Goal: Check status: Check status

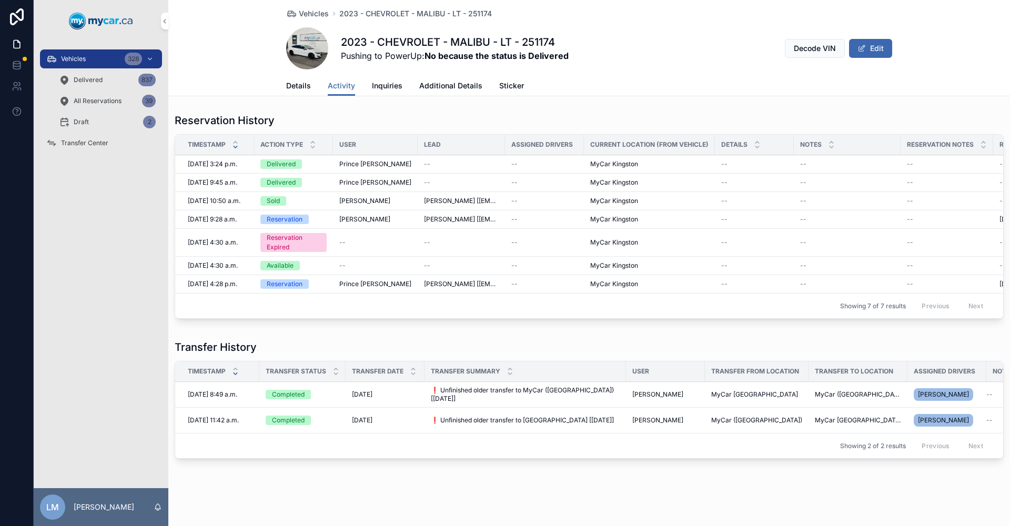
click at [303, 14] on span "Vehicles" at bounding box center [314, 13] width 30 height 11
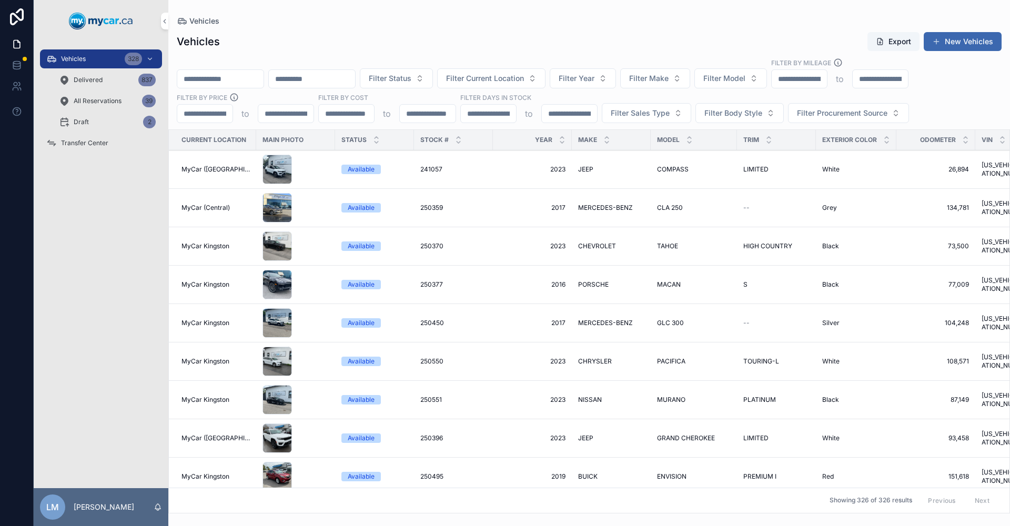
click at [242, 78] on input "scrollable content" at bounding box center [220, 79] width 86 height 15
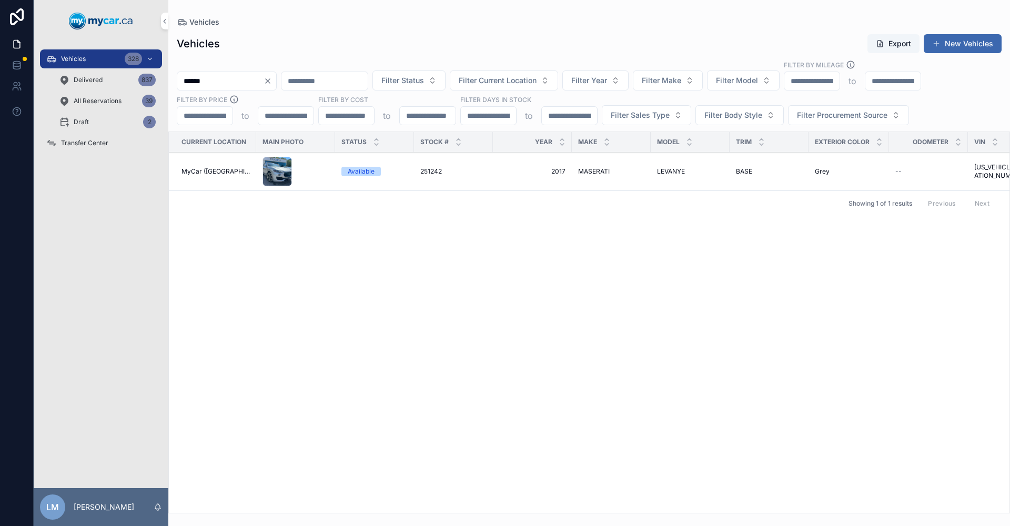
type input "******"
click at [428, 172] on span "251242" at bounding box center [431, 171] width 22 height 8
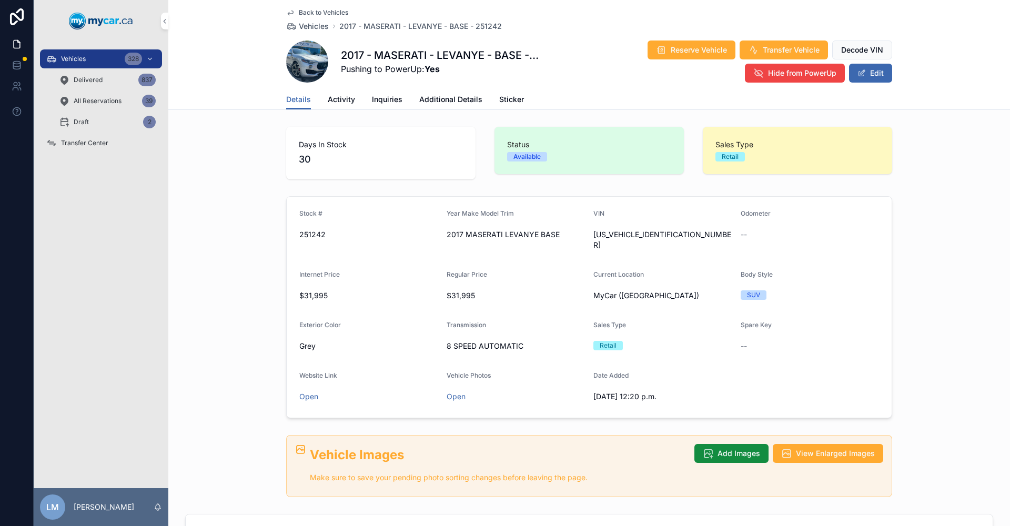
click at [340, 102] on span "Activity" at bounding box center [341, 99] width 27 height 11
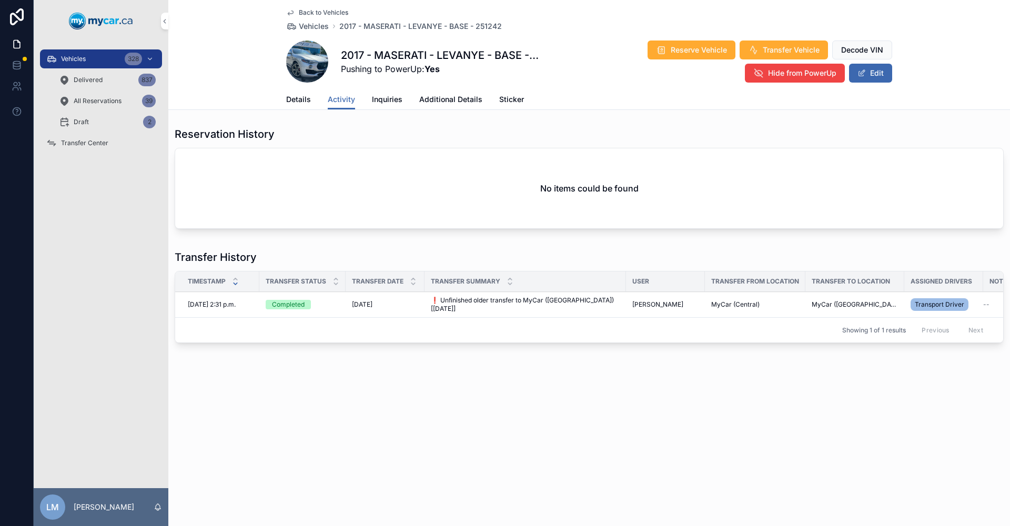
click at [299, 59] on span "scrollable content" at bounding box center [307, 62] width 42 height 42
click at [288, 98] on span "Details" at bounding box center [298, 99] width 25 height 11
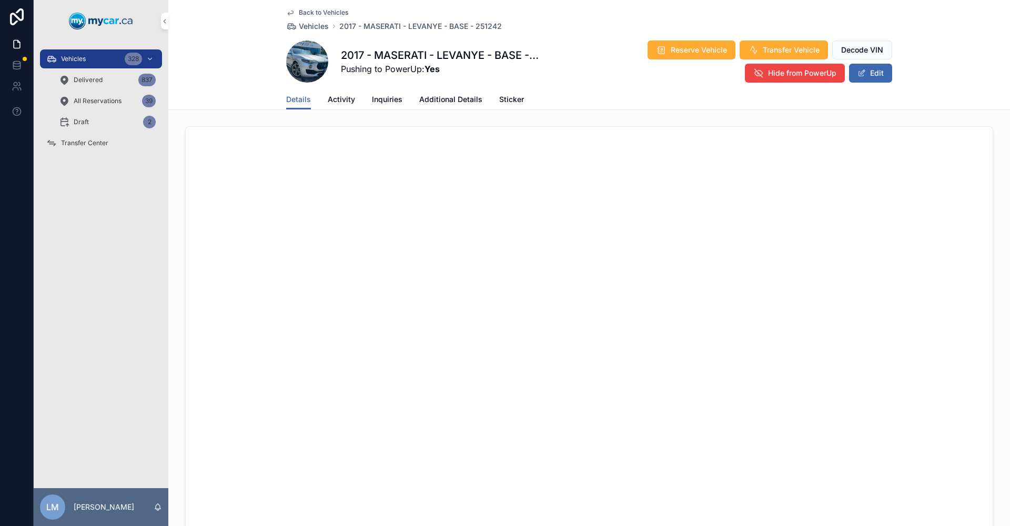
scroll to position [361, 0]
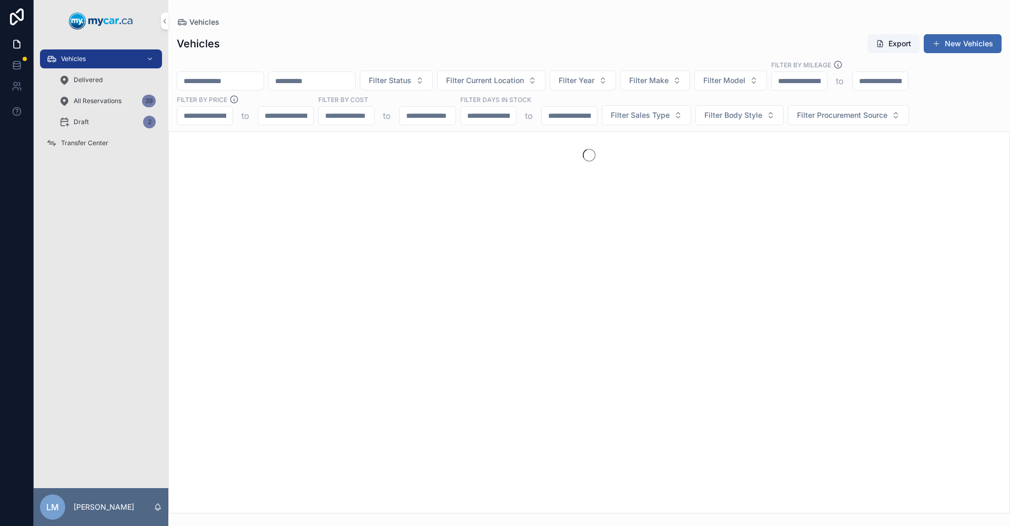
click at [259, 75] on input "scrollable content" at bounding box center [220, 81] width 86 height 15
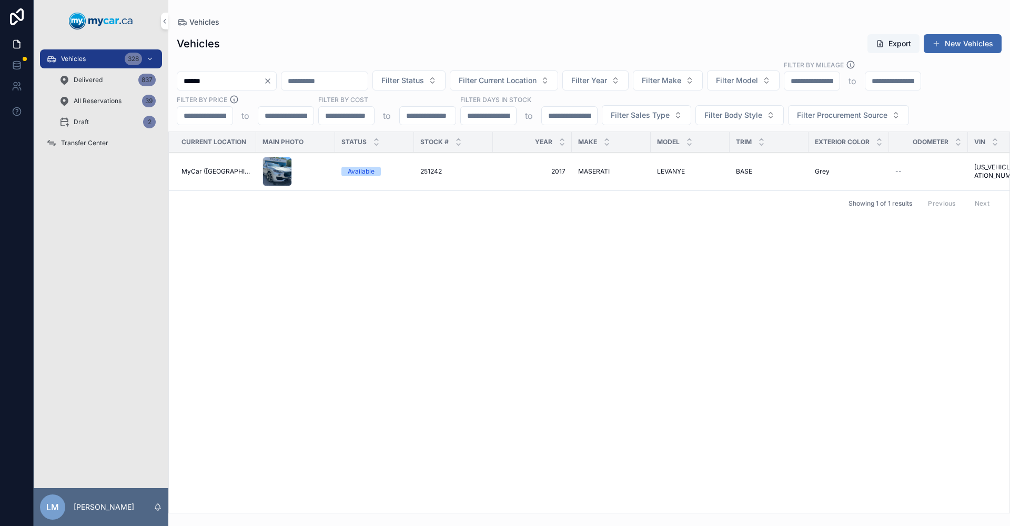
click at [224, 76] on input "******" at bounding box center [220, 81] width 86 height 15
type input "*"
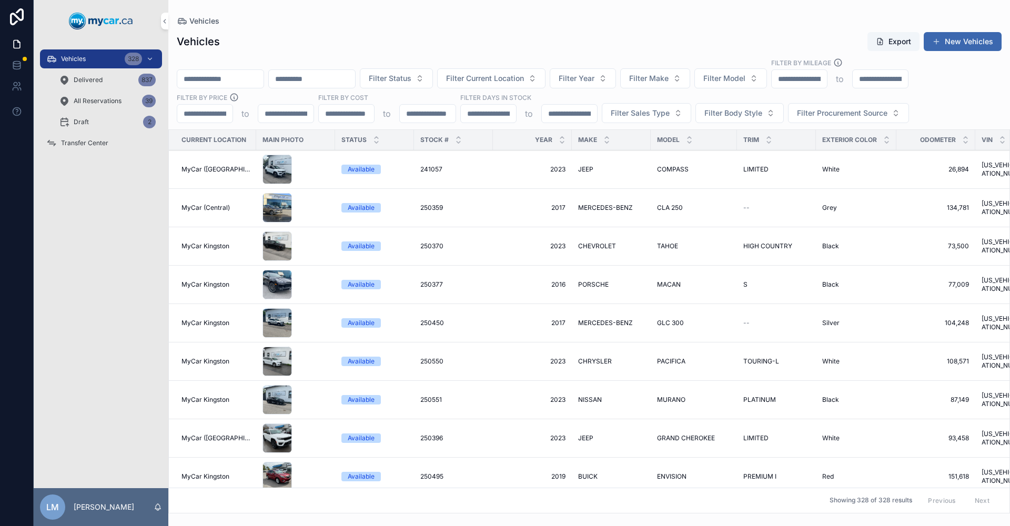
click at [93, 135] on div "Transfer Center" at bounding box center [100, 143] width 109 height 17
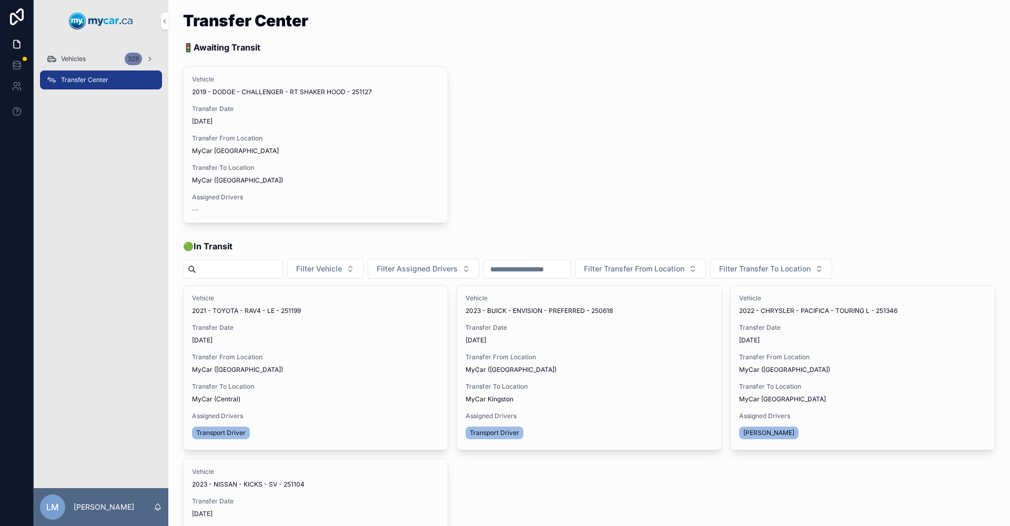
click at [0, 0] on span "Transfer Done" at bounding box center [0, 0] width 0 height 0
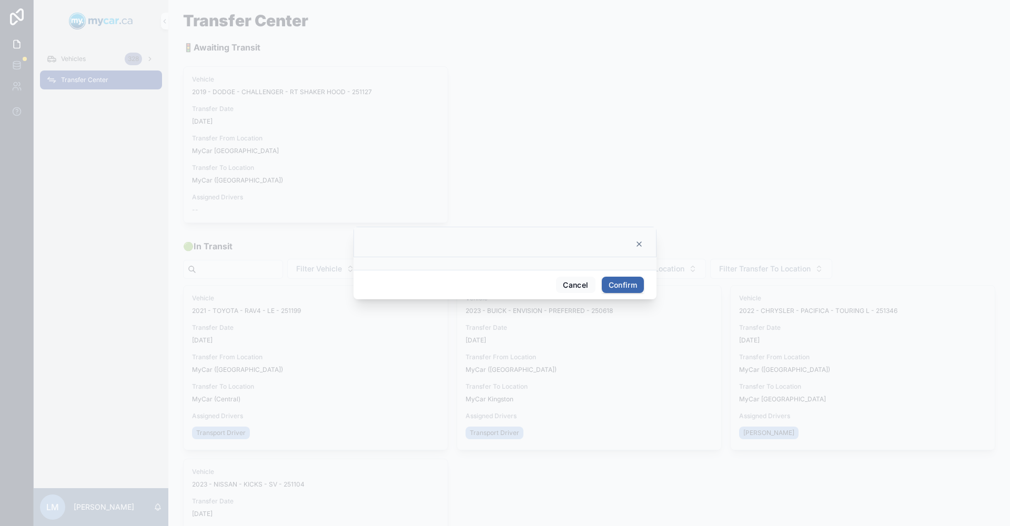
click at [619, 389] on div at bounding box center [505, 263] width 1010 height 526
click at [611, 281] on button "Confirm" at bounding box center [623, 285] width 42 height 17
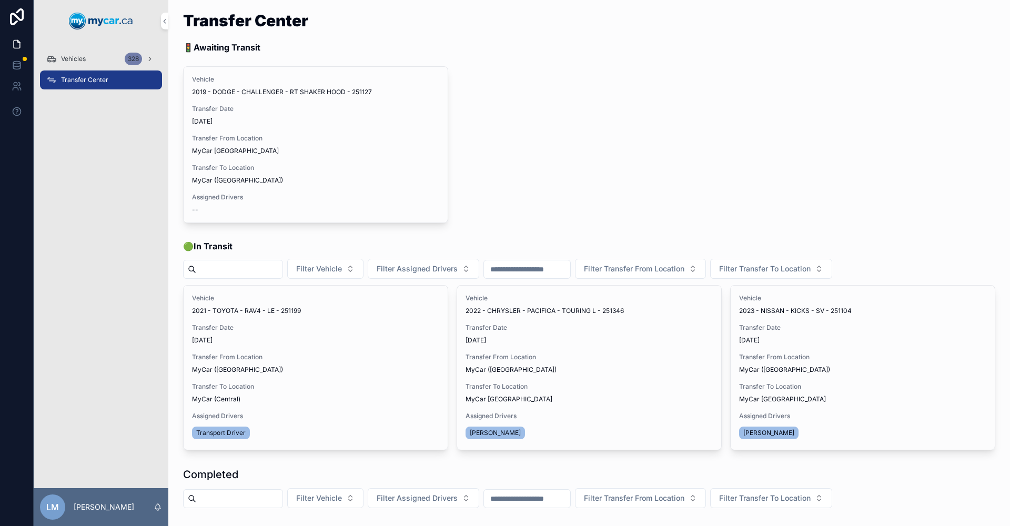
click at [90, 59] on div "Vehicles 328" at bounding box center [100, 59] width 109 height 17
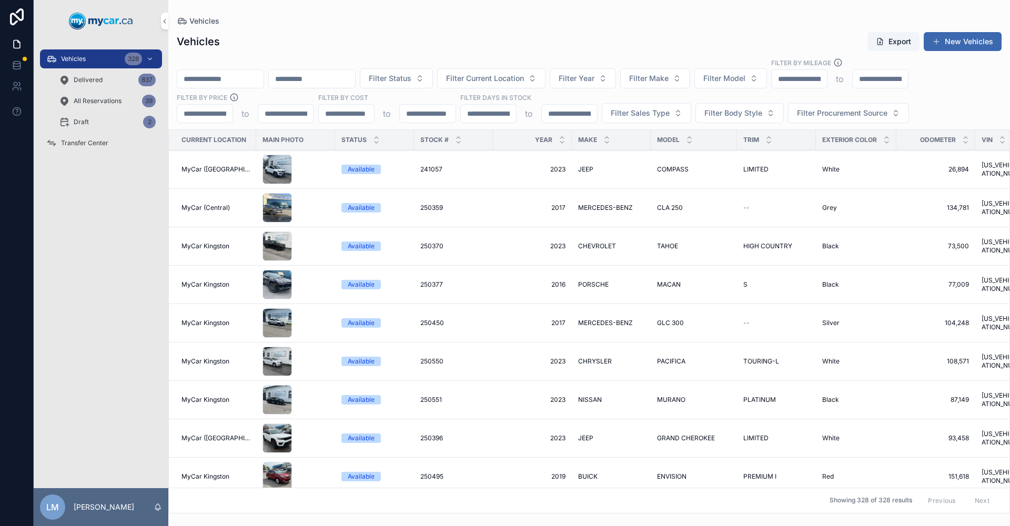
click at [257, 72] on input "scrollable content" at bounding box center [220, 79] width 86 height 15
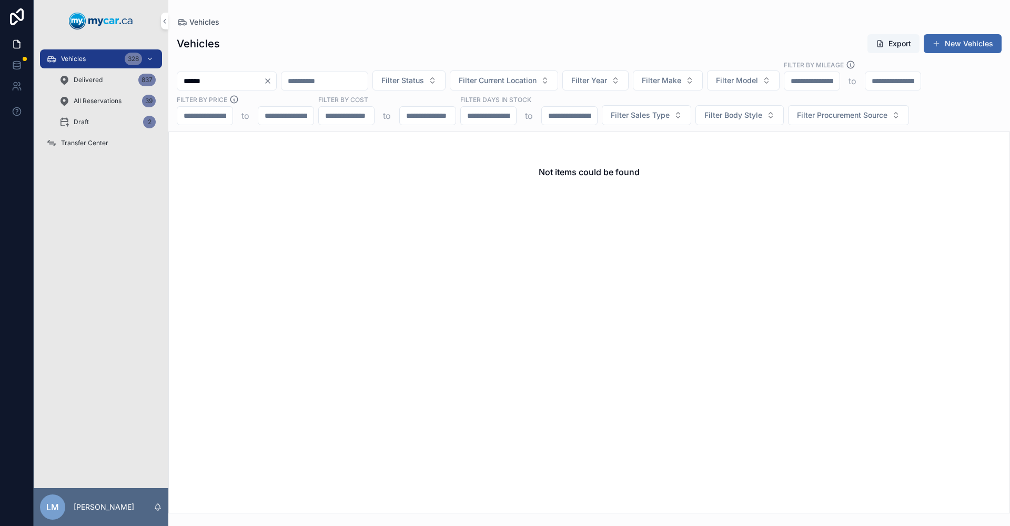
type input "******"
click at [97, 78] on span "Delivered" at bounding box center [88, 80] width 29 height 8
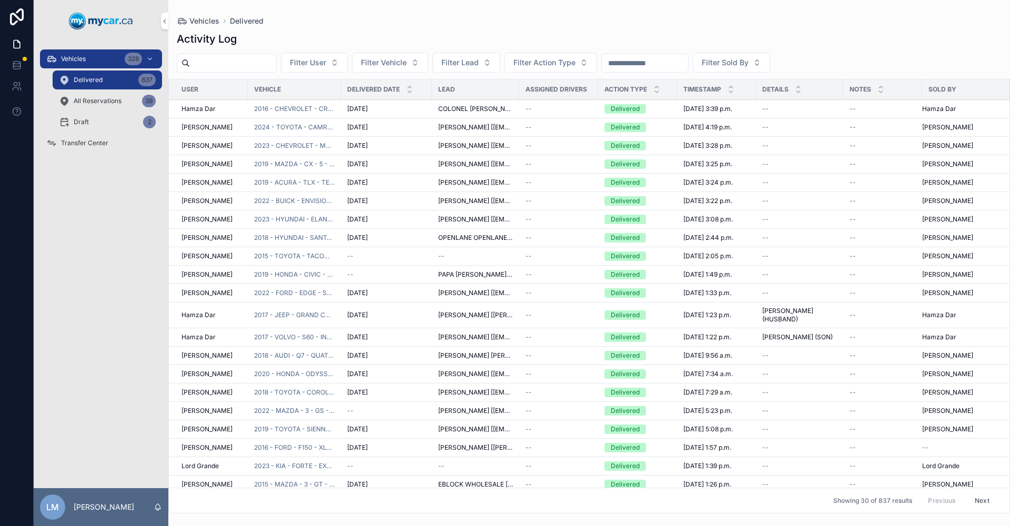
click at [688, 66] on input "scrollable content" at bounding box center [645, 63] width 86 height 15
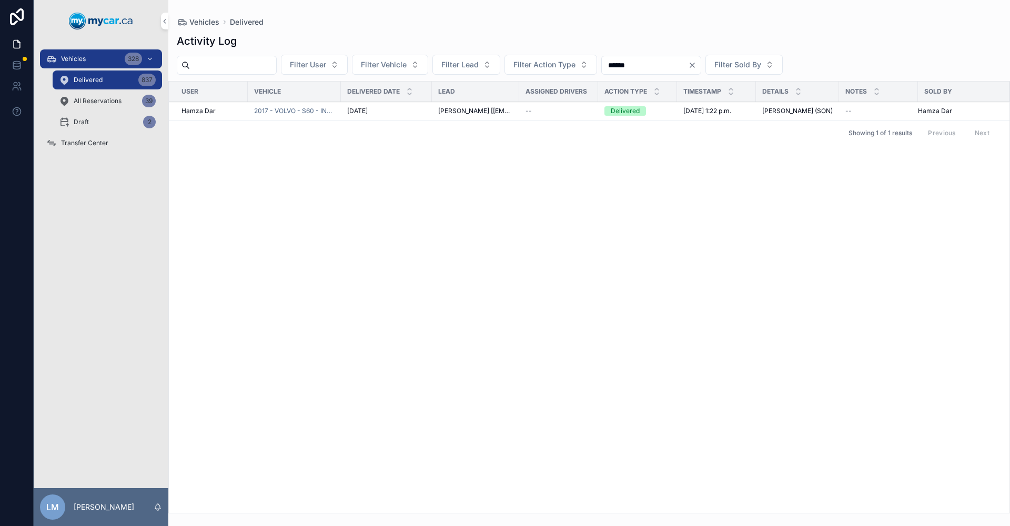
type input "******"
click at [321, 113] on span "2017 - VOLVO - S60 - INSCRIPTION - 251051" at bounding box center [294, 111] width 81 height 8
